Goal: Transaction & Acquisition: Obtain resource

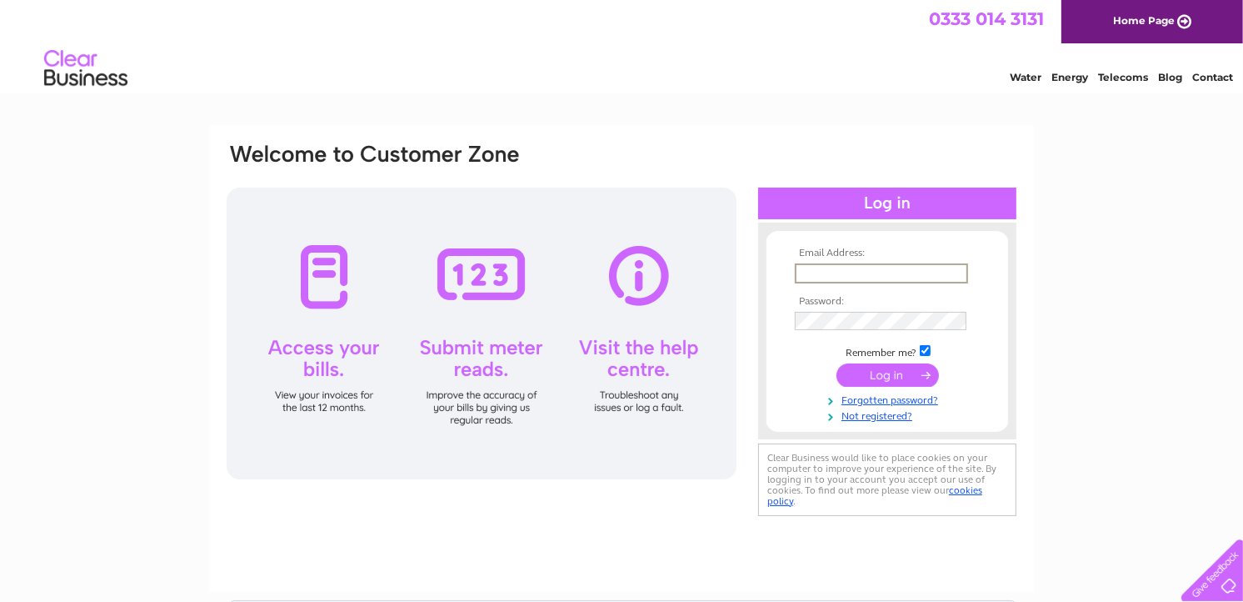
type input "secretary@nciwormshead.org.uk"
click at [869, 372] on input "submit" at bounding box center [887, 373] width 102 height 23
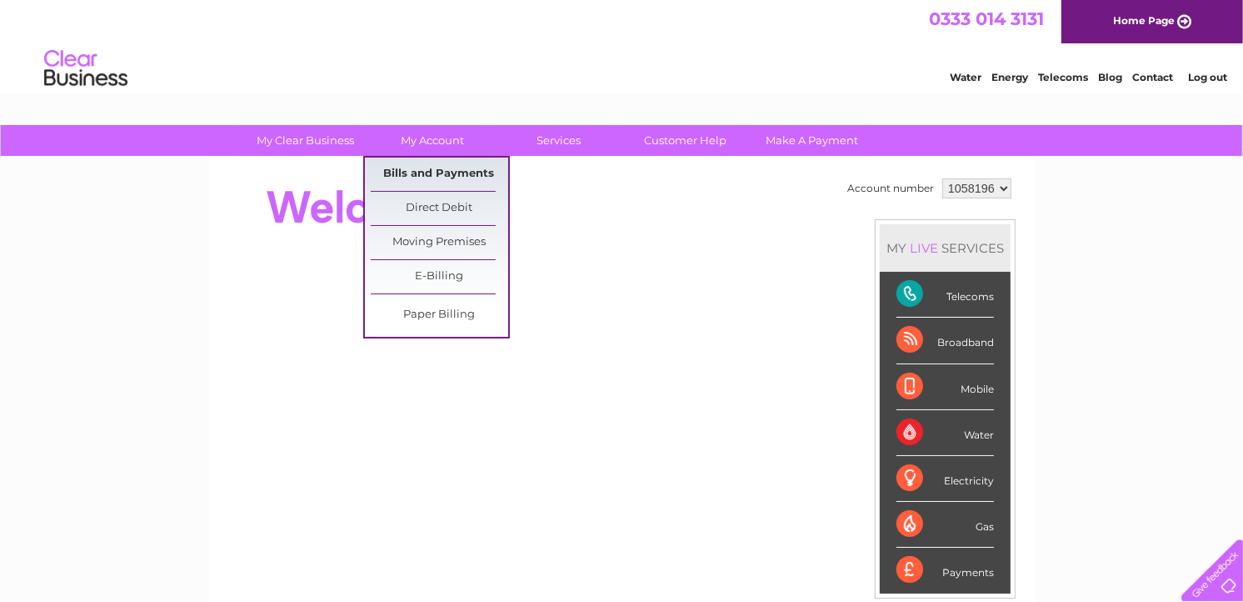
click at [421, 171] on link "Bills and Payments" at bounding box center [439, 173] width 137 height 33
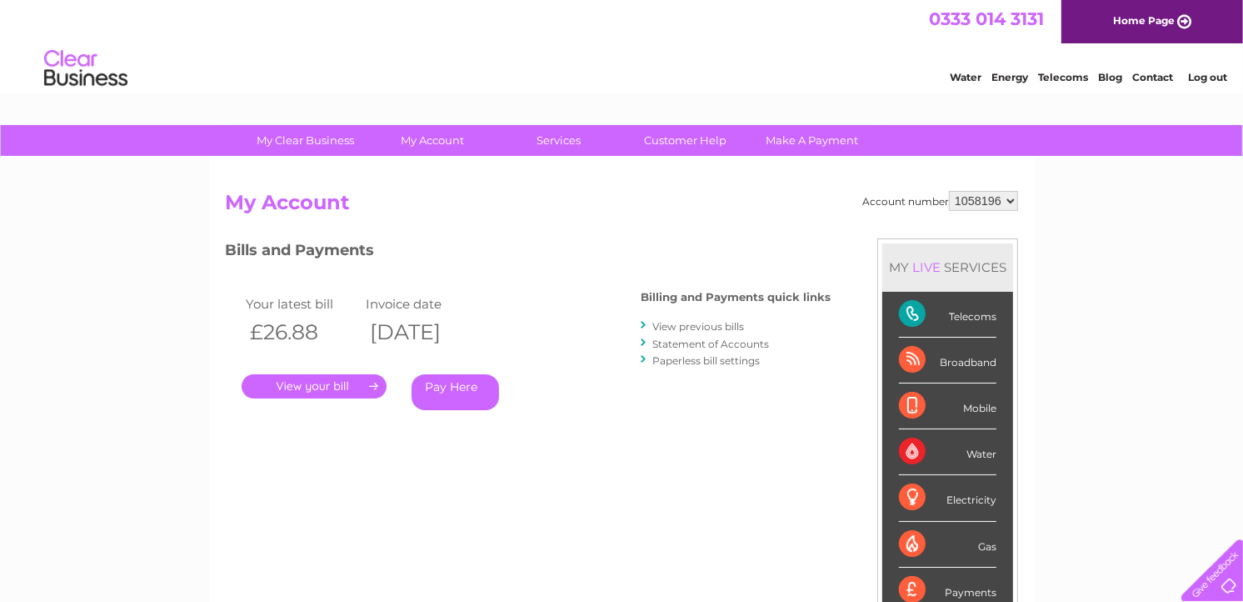
click at [322, 388] on link "." at bounding box center [314, 386] width 145 height 24
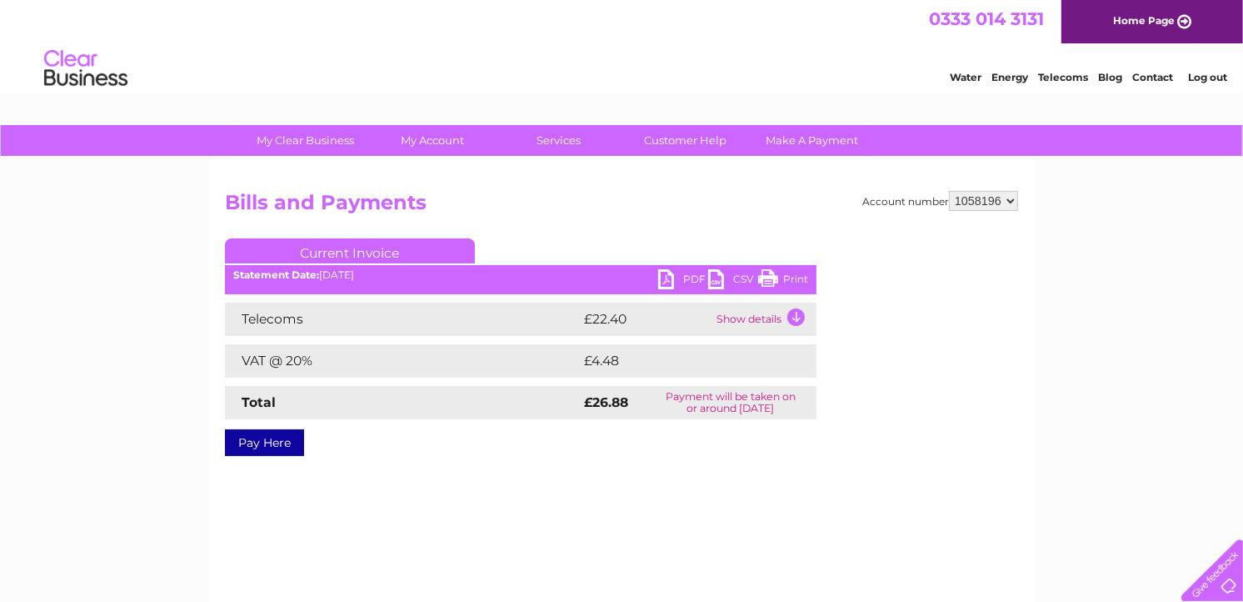
click at [663, 281] on link "PDF" at bounding box center [683, 281] width 50 height 24
click at [1201, 78] on link "Log out" at bounding box center [1207, 77] width 39 height 12
